Goal: Information Seeking & Learning: Learn about a topic

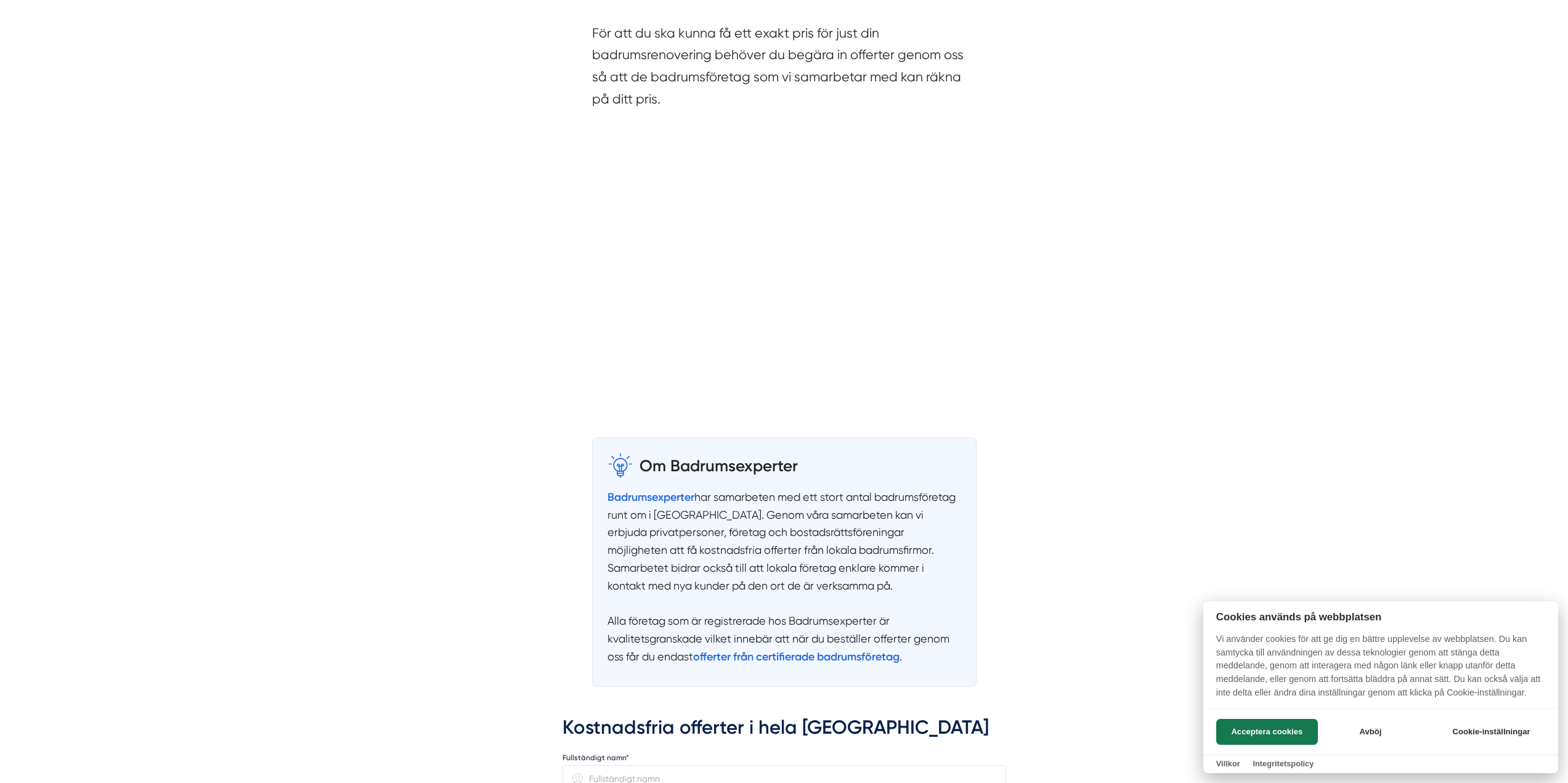
scroll to position [2956, 0]
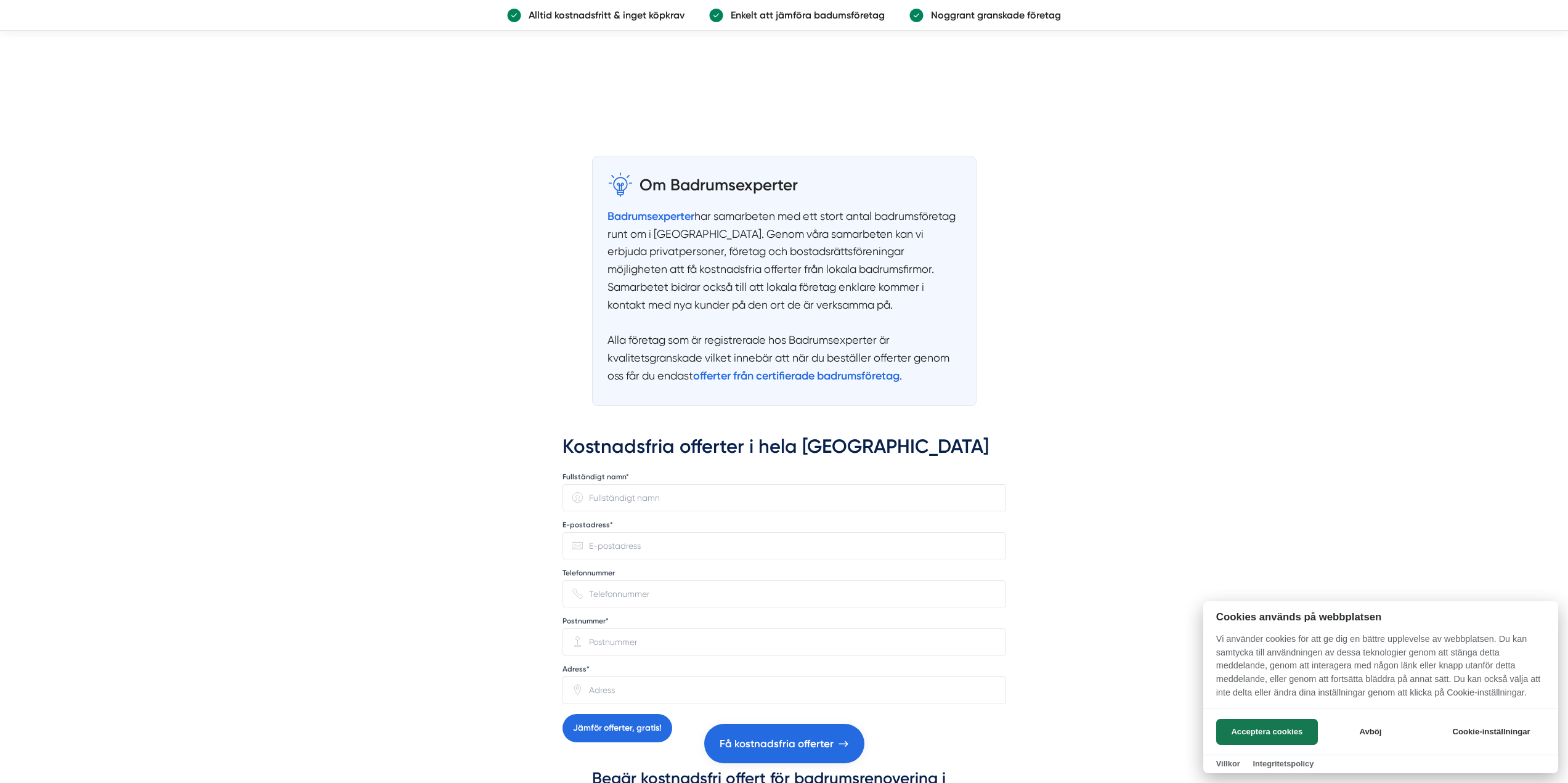
click at [218, 381] on div at bounding box center [784, 392] width 1568 height 783
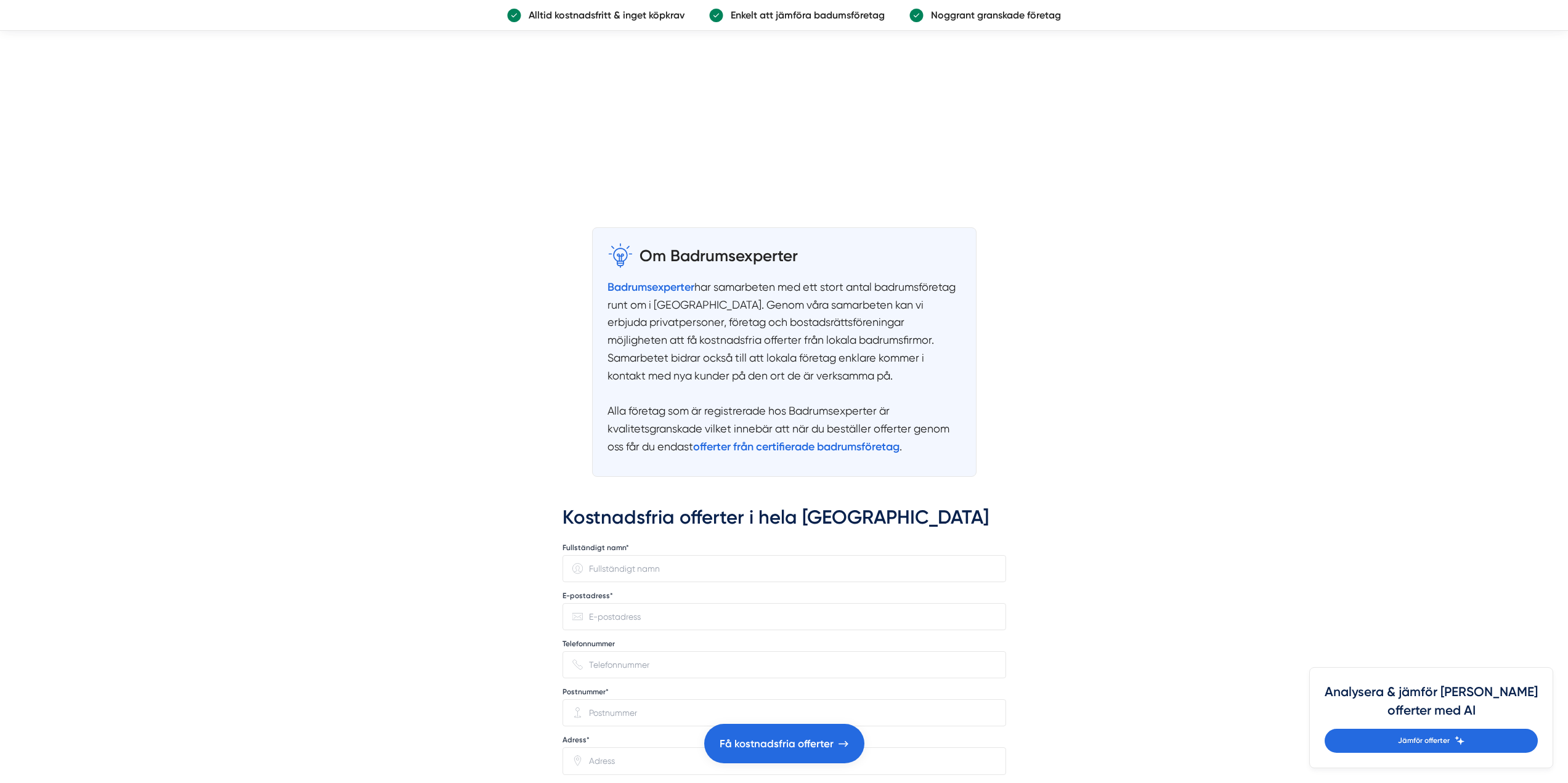
scroll to position [2833, 0]
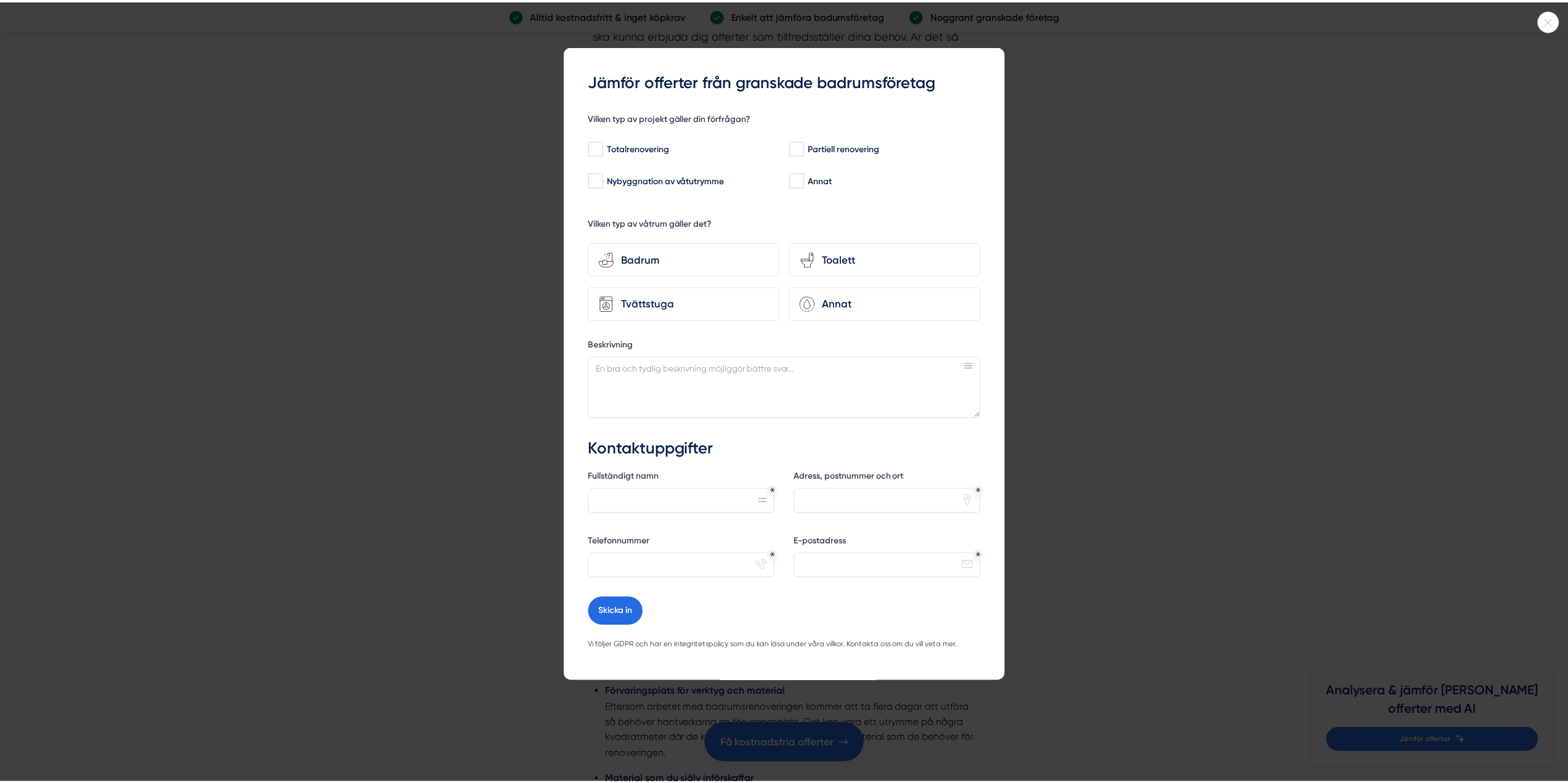
scroll to position [5728, 0]
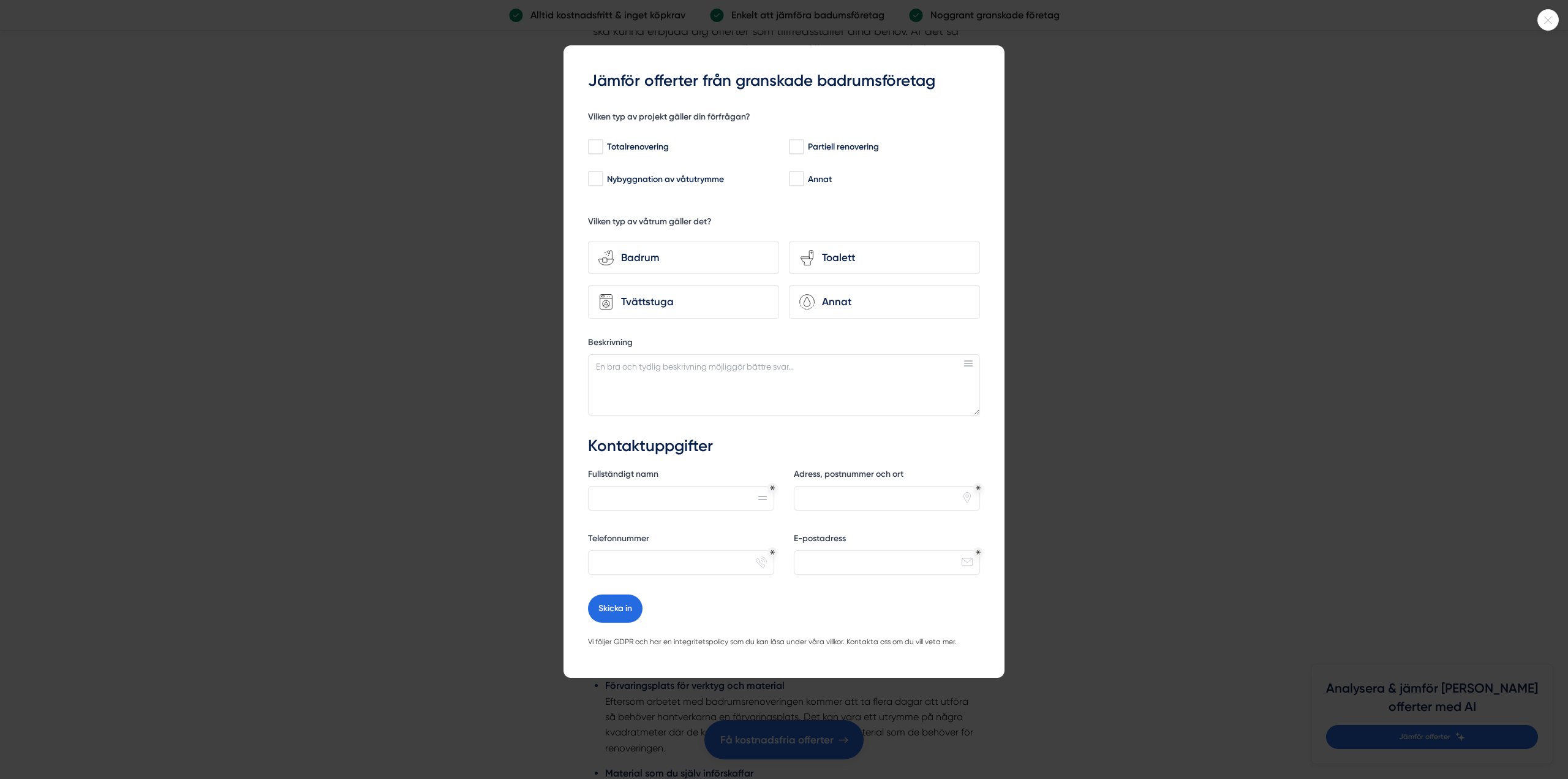
click at [386, 529] on div at bounding box center [784, 390] width 1568 height 779
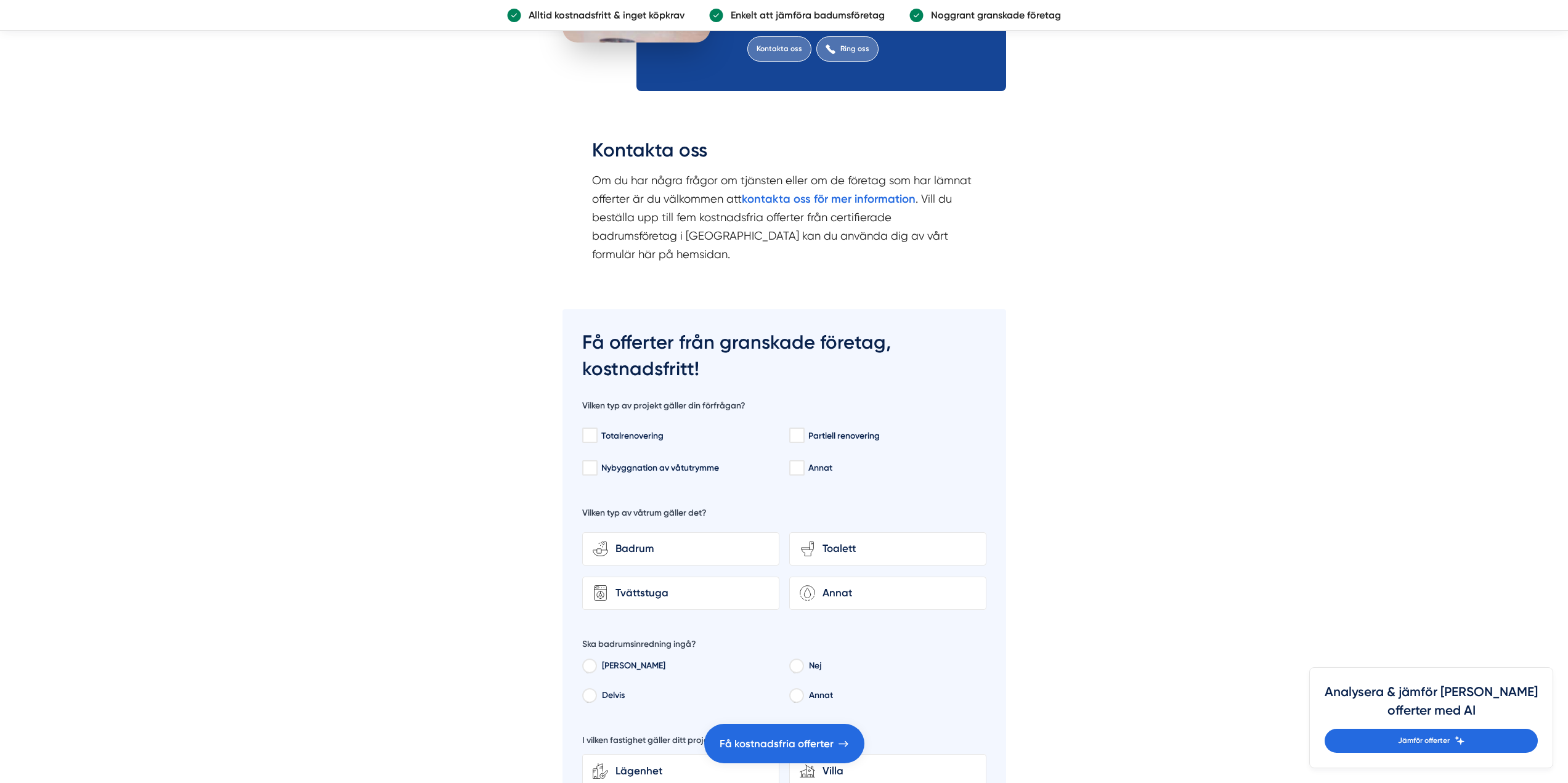
scroll to position [7267, 0]
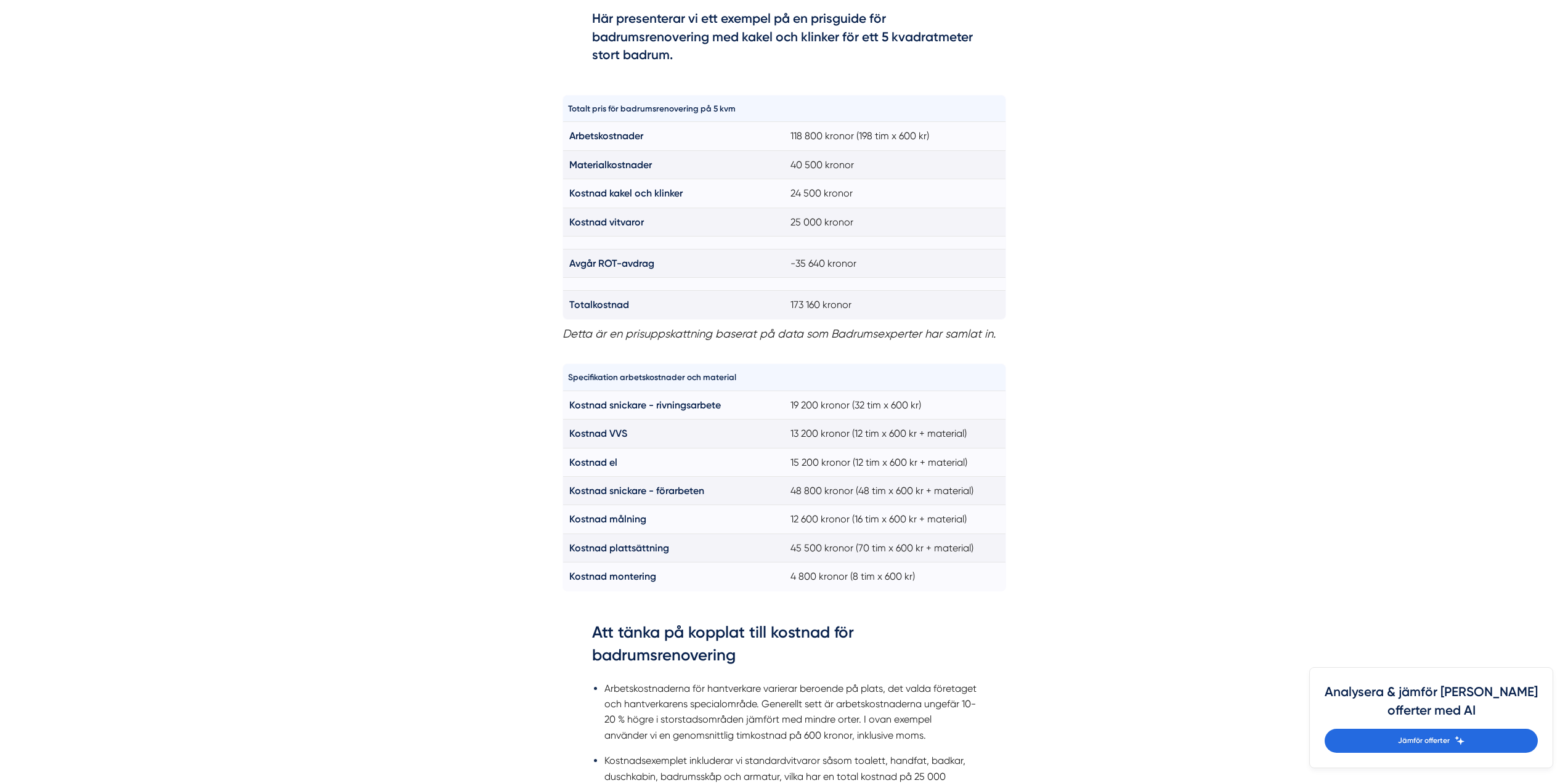
scroll to position [801, 0]
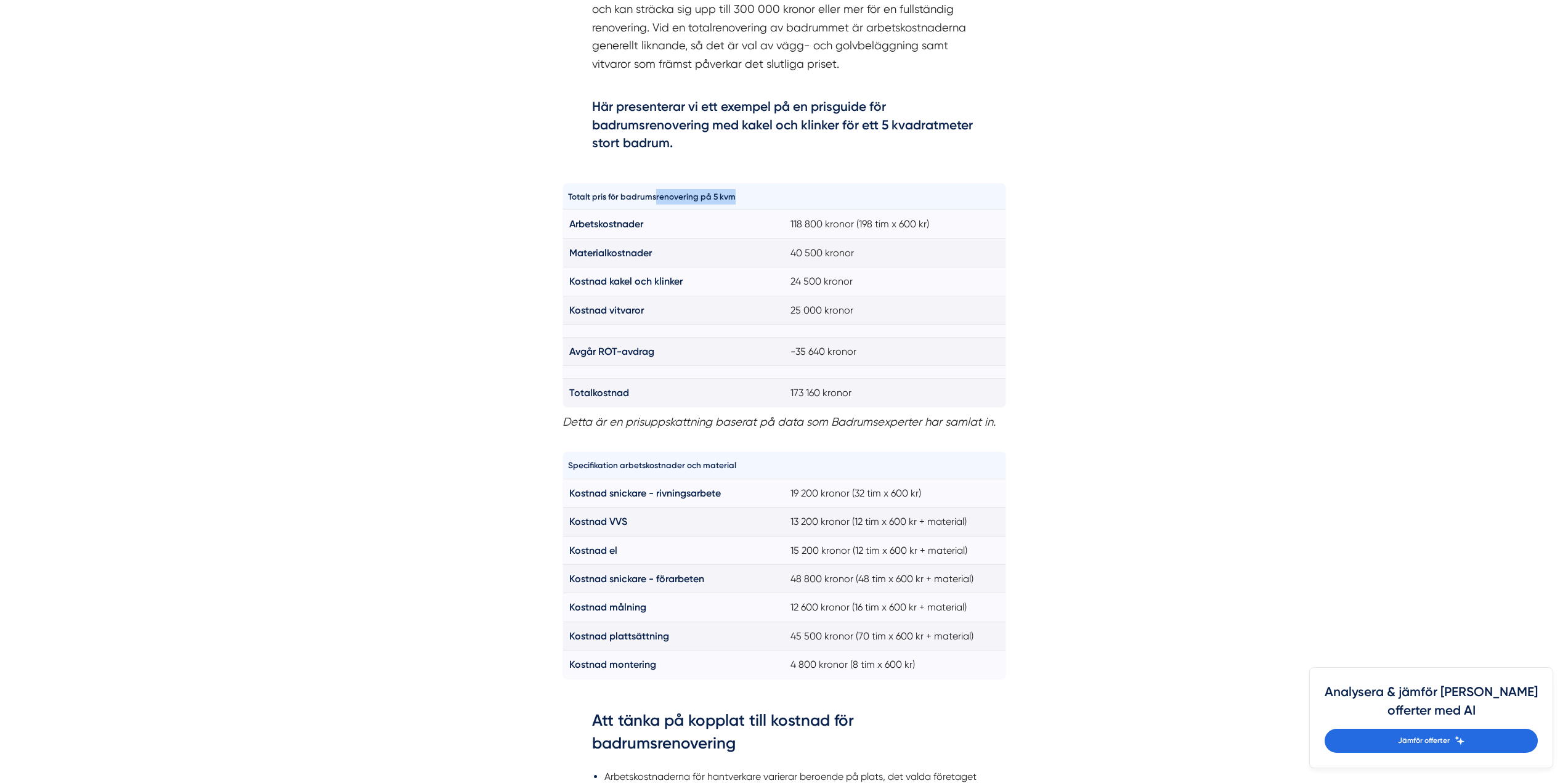
drag, startPoint x: 654, startPoint y: 200, endPoint x: 748, endPoint y: 196, distance: 94.1
click at [748, 196] on th "Totalt pris för badrumsrenovering på 5 kvm" at bounding box center [673, 196] width 222 height 26
click at [748, 196] on th "Totalt pris för badrumsrenovering på 5 kvm" at bounding box center [673, 196] width 222 height 26
click at [748, 198] on th "Totalt pris för badrumsrenovering på 5 kvm" at bounding box center [673, 196] width 222 height 26
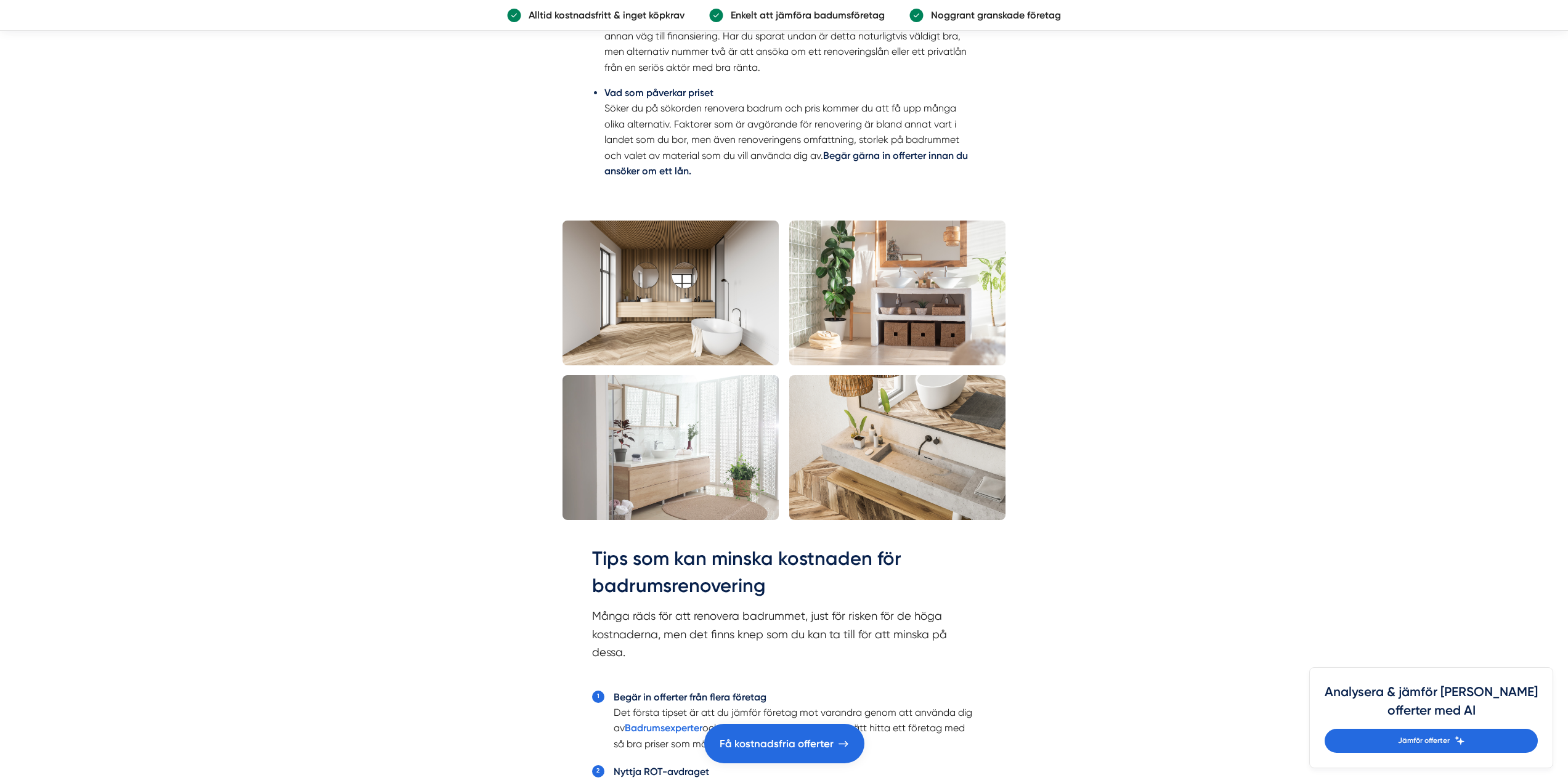
scroll to position [2279, 0]
